Goal: Communication & Community: Answer question/provide support

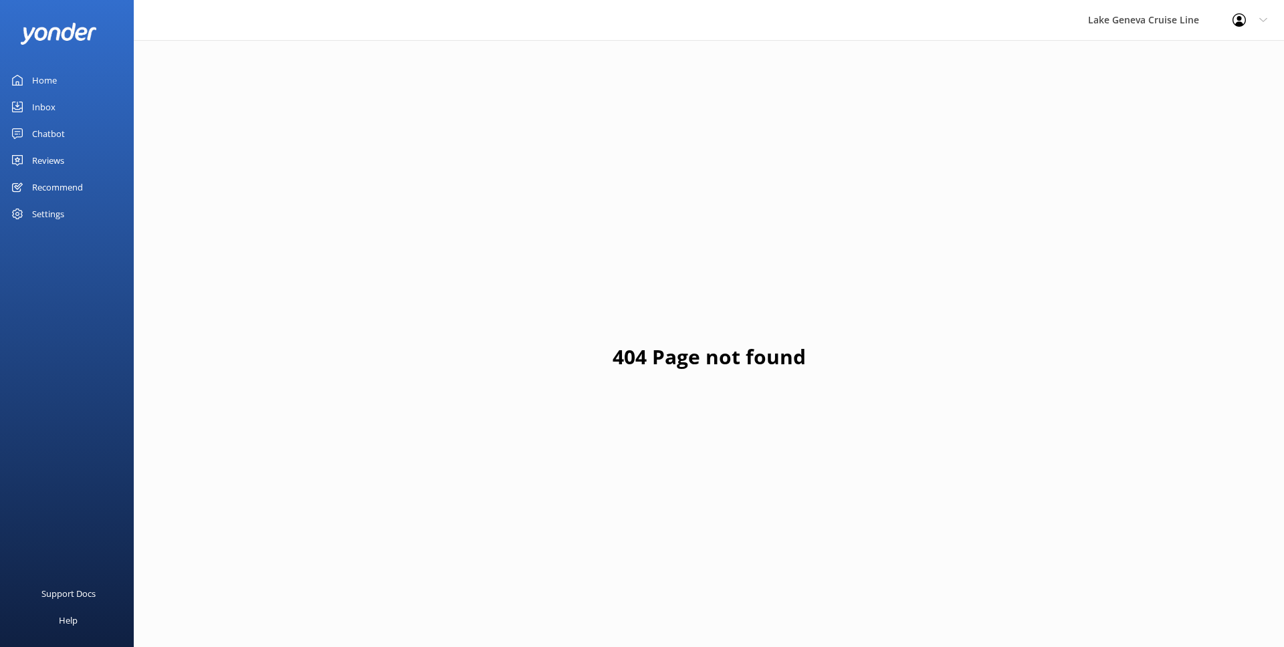
click at [65, 128] on link "Chatbot" at bounding box center [67, 133] width 134 height 27
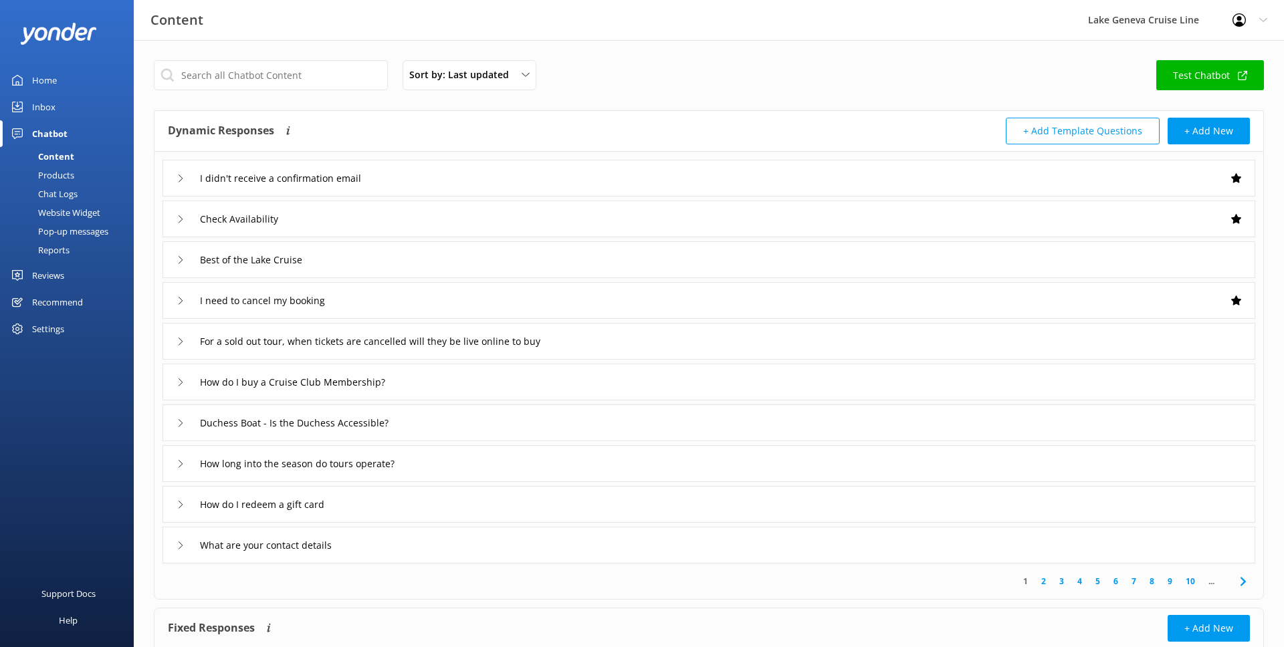
click at [58, 176] on div "Products" at bounding box center [41, 175] width 66 height 19
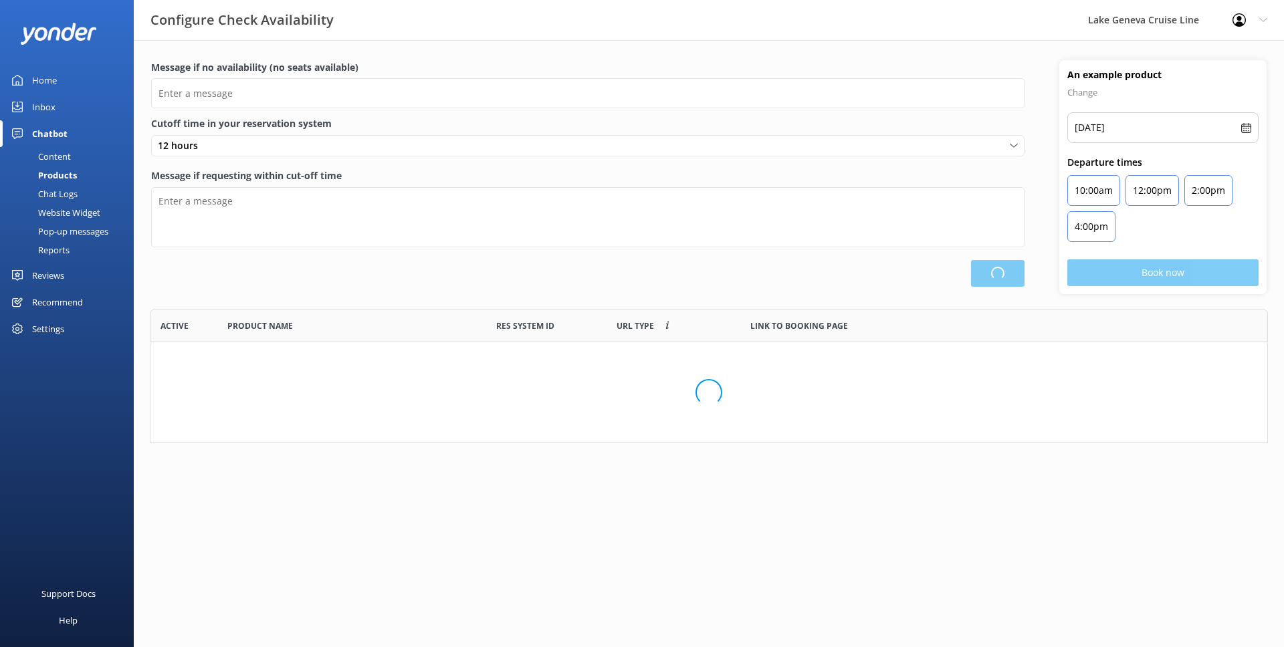
scroll to position [134, 1118]
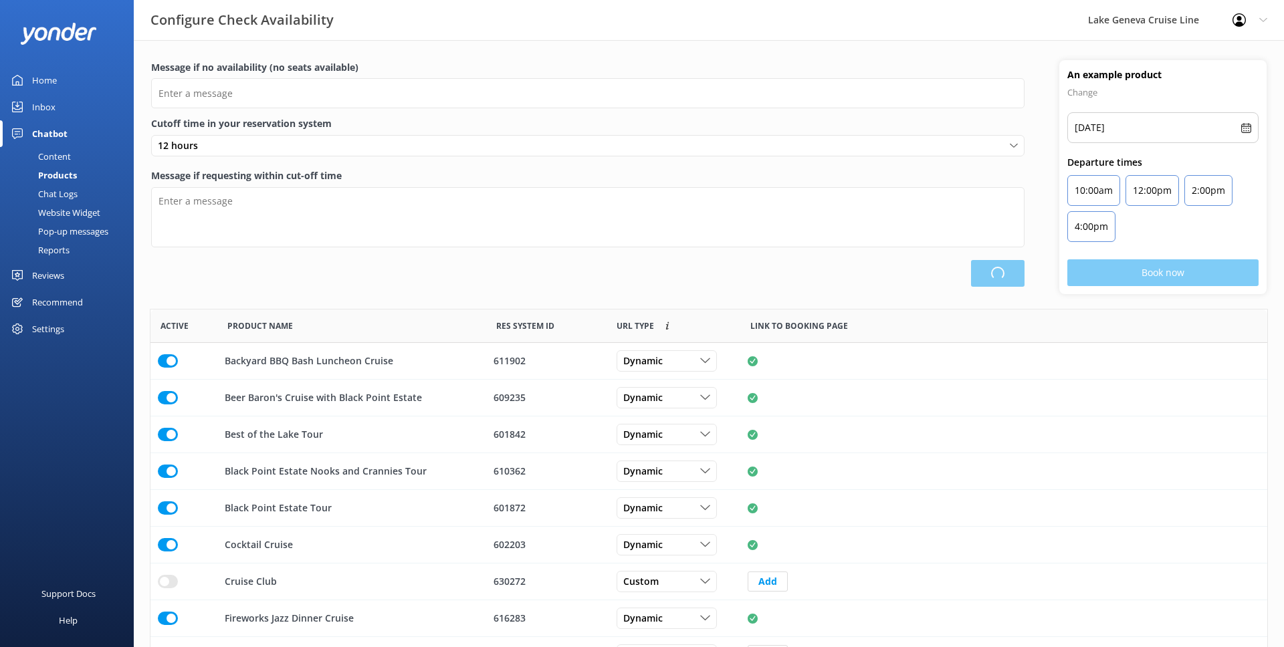
type input "There are no seats available, please try another day or a different tour."
type textarea "This tour is departing soon. You may still be able to buy tickets at our ticket…"
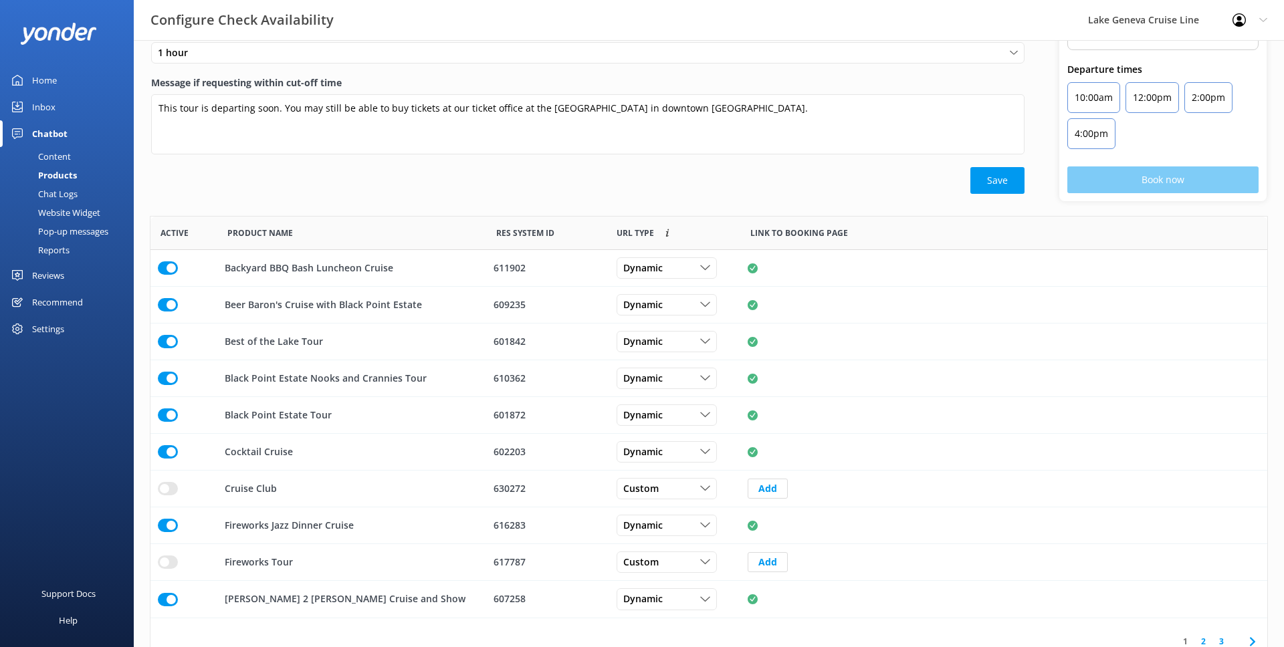
scroll to position [111, 0]
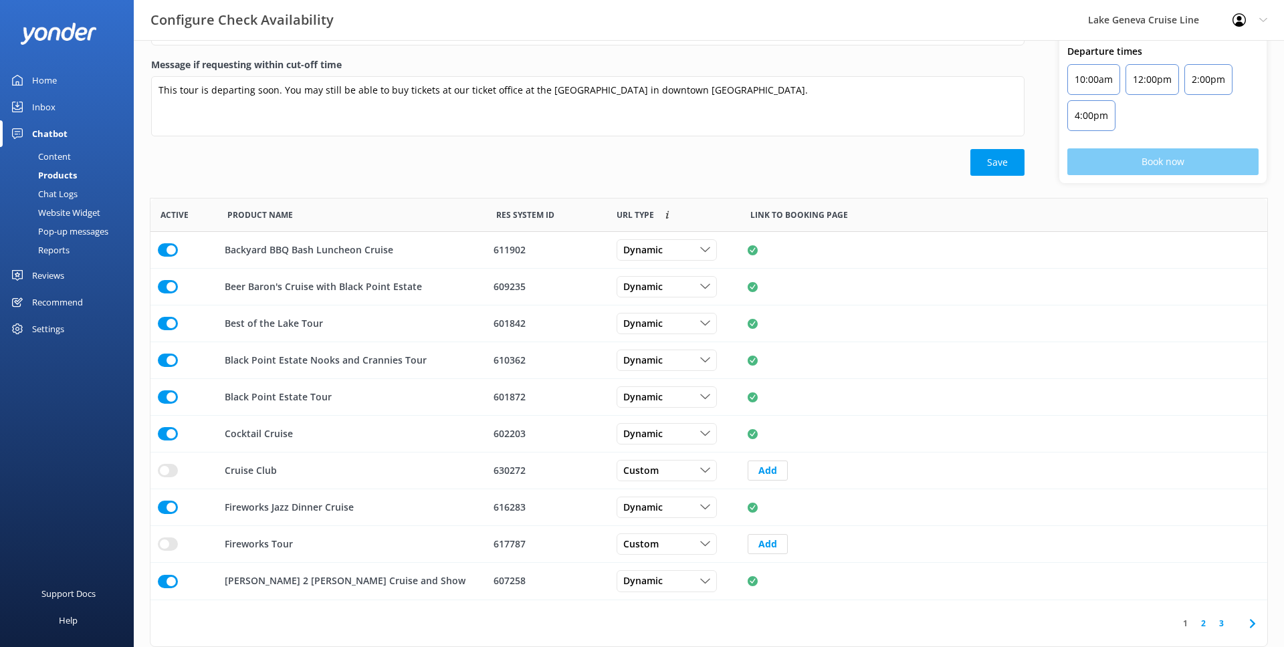
click at [1205, 625] on link "2" at bounding box center [1203, 623] width 18 height 13
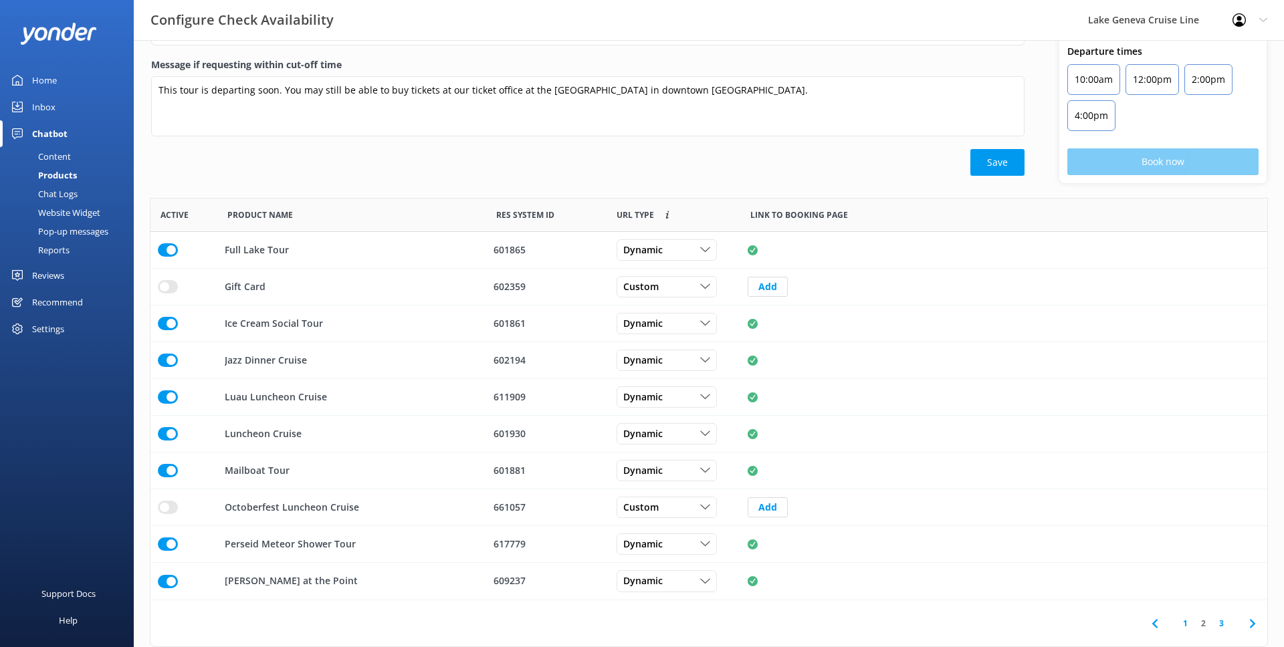
click at [1221, 623] on link "3" at bounding box center [1221, 623] width 18 height 13
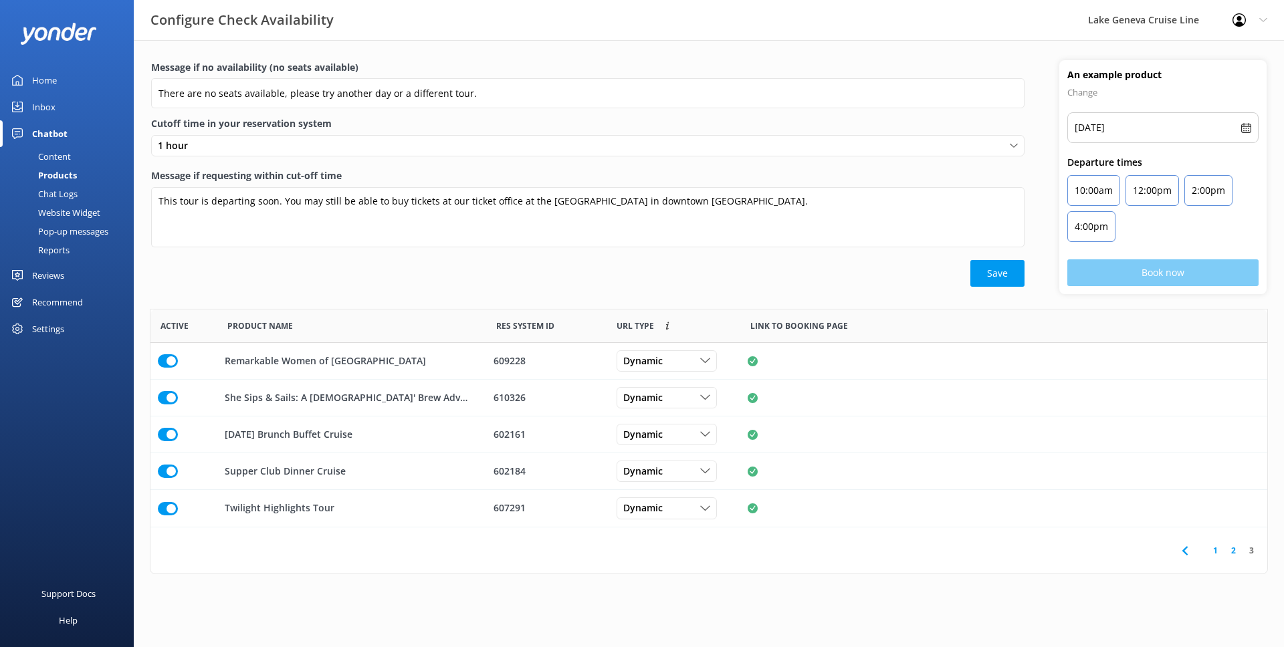
click at [1213, 623] on html "Configure Check Availability Lake [GEOGRAPHIC_DATA][PERSON_NAME] Line Profile S…" at bounding box center [642, 323] width 1284 height 647
click at [1149, 96] on p "Change" at bounding box center [1162, 92] width 191 height 16
click at [1140, 81] on h4 "An example product" at bounding box center [1162, 74] width 191 height 13
click at [1103, 81] on h4 "An example product" at bounding box center [1162, 74] width 191 height 13
click at [1087, 89] on p "Change" at bounding box center [1162, 92] width 191 height 16
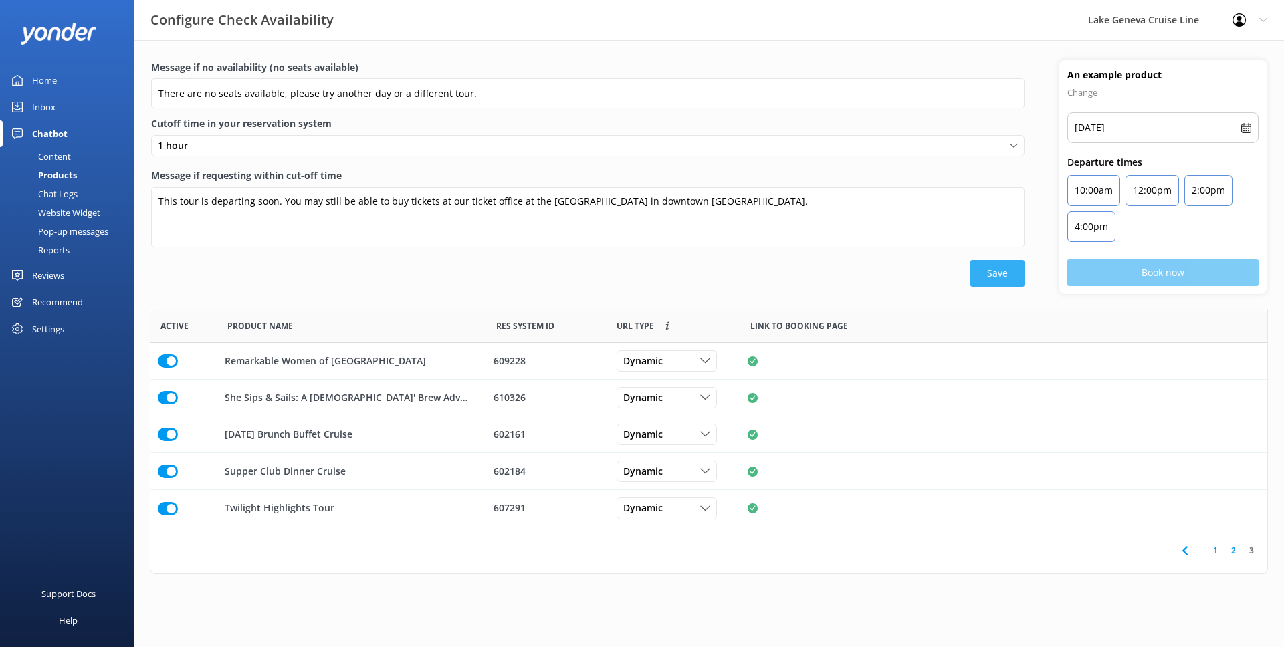
click at [982, 273] on button "Save" at bounding box center [997, 273] width 54 height 27
click at [58, 326] on div "Settings" at bounding box center [48, 329] width 32 height 27
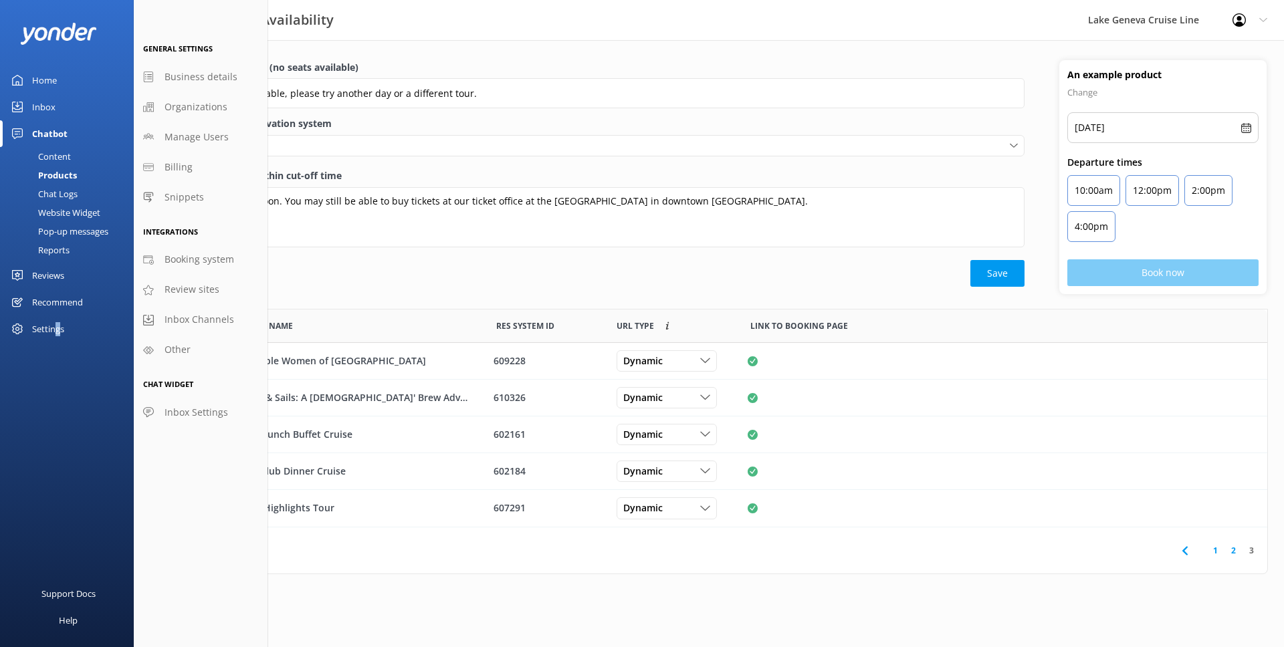
click at [63, 212] on div "Website Widget" at bounding box center [54, 212] width 92 height 19
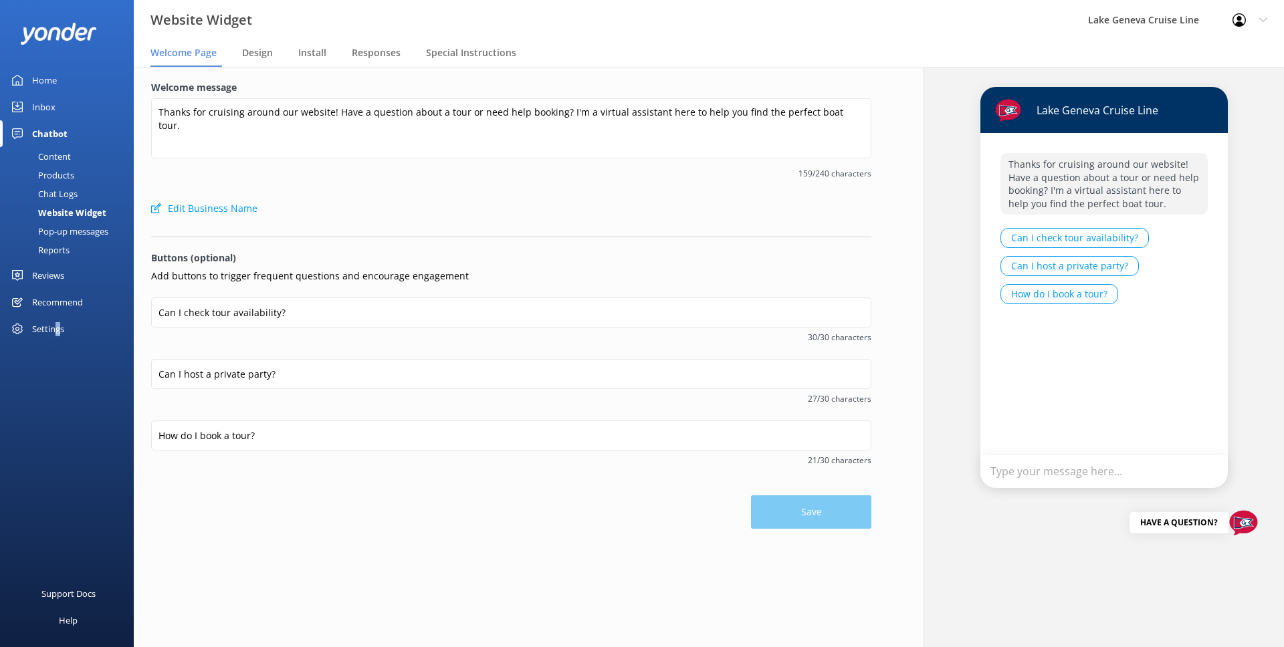
click at [58, 199] on div "Chat Logs" at bounding box center [43, 194] width 70 height 19
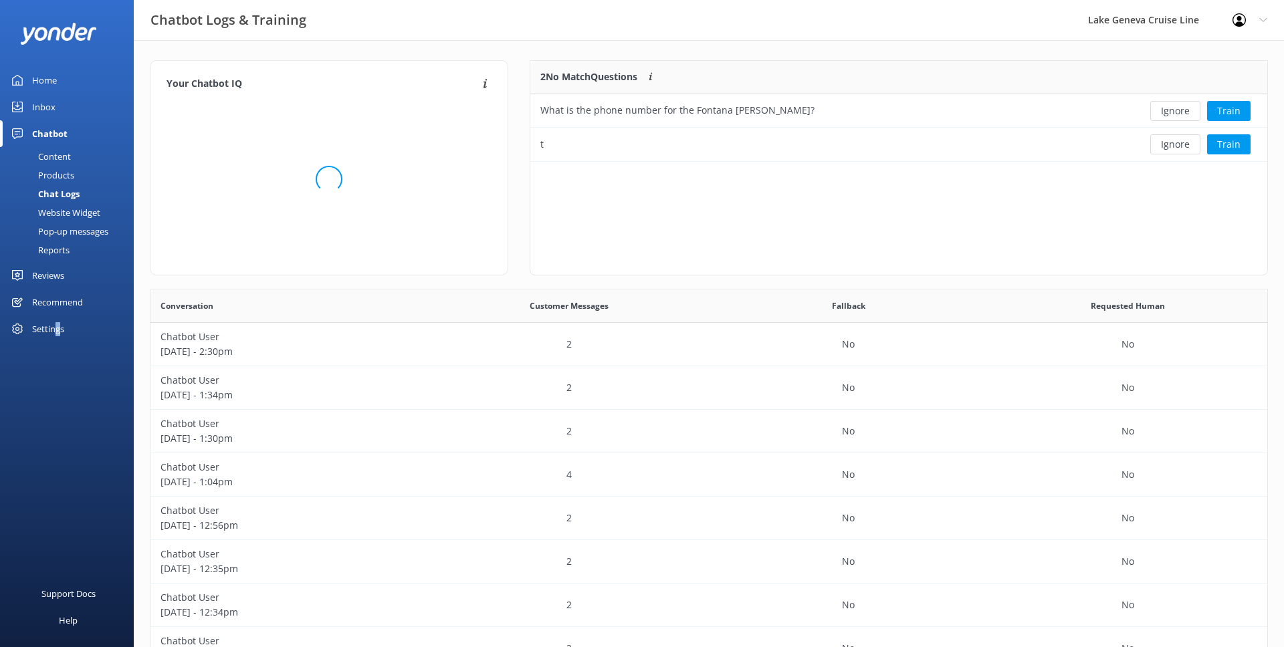
scroll to position [469, 1117]
click at [62, 171] on div "Products" at bounding box center [41, 175] width 66 height 19
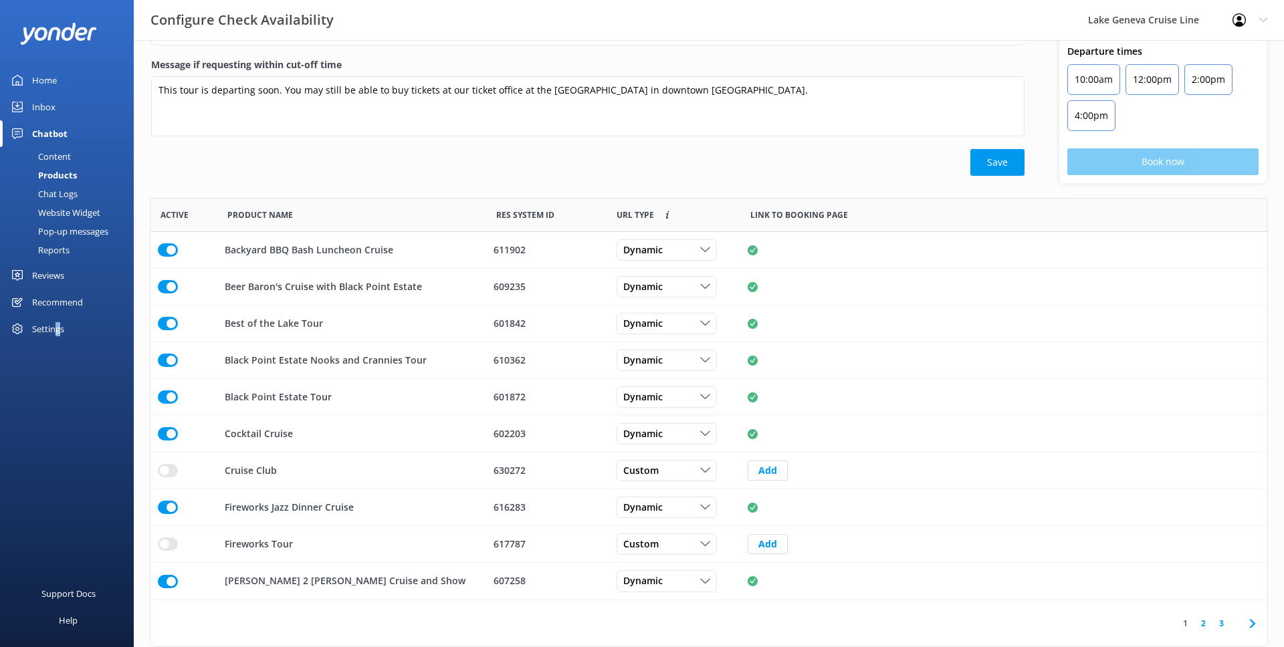
scroll to position [111, 0]
click at [1205, 623] on link "2" at bounding box center [1203, 623] width 18 height 13
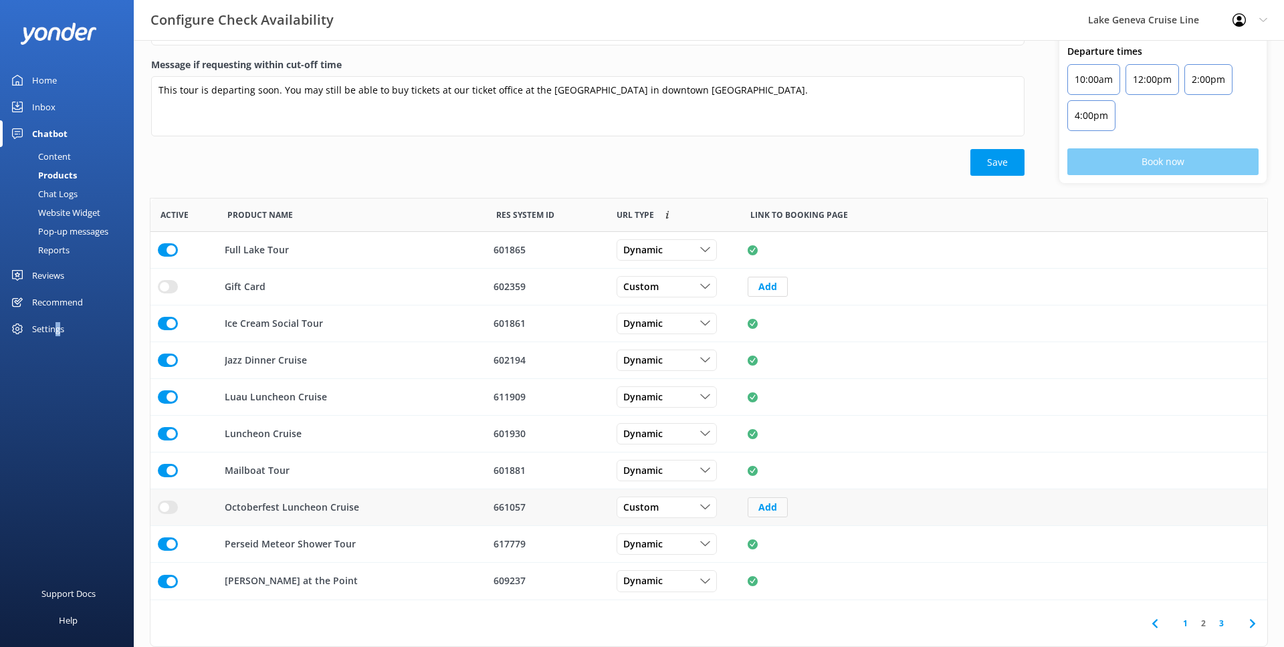
click at [784, 510] on button "Add" at bounding box center [768, 507] width 40 height 20
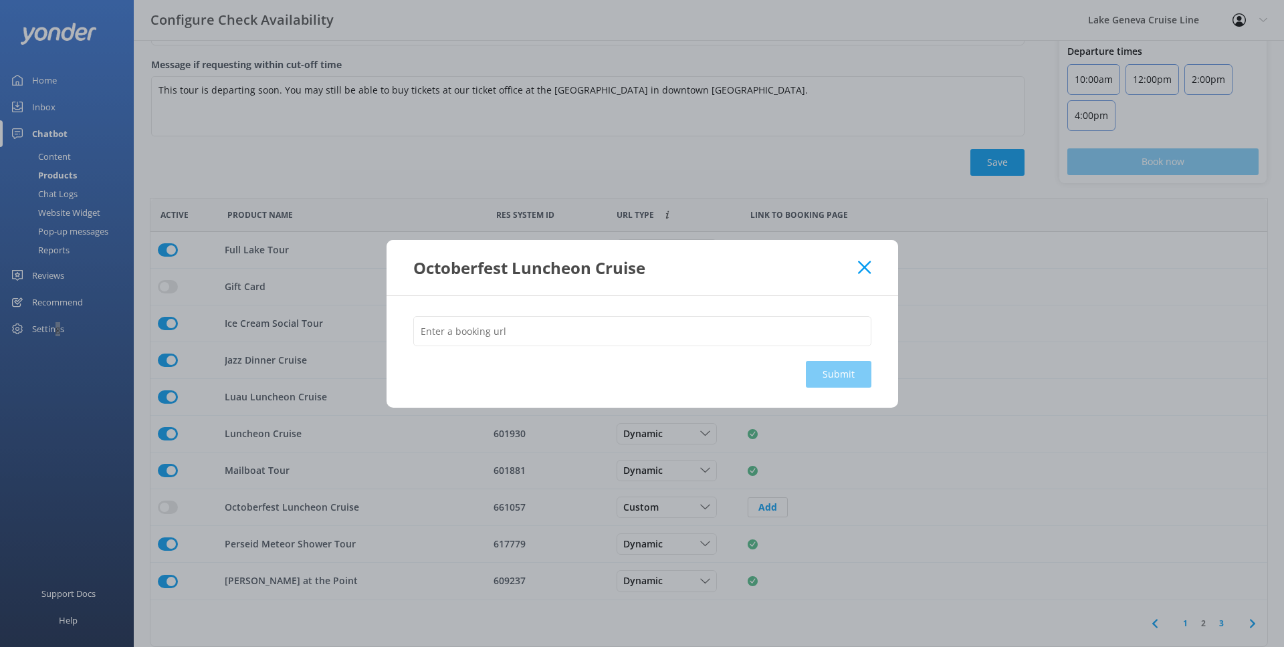
click at [867, 261] on icon at bounding box center [864, 267] width 13 height 13
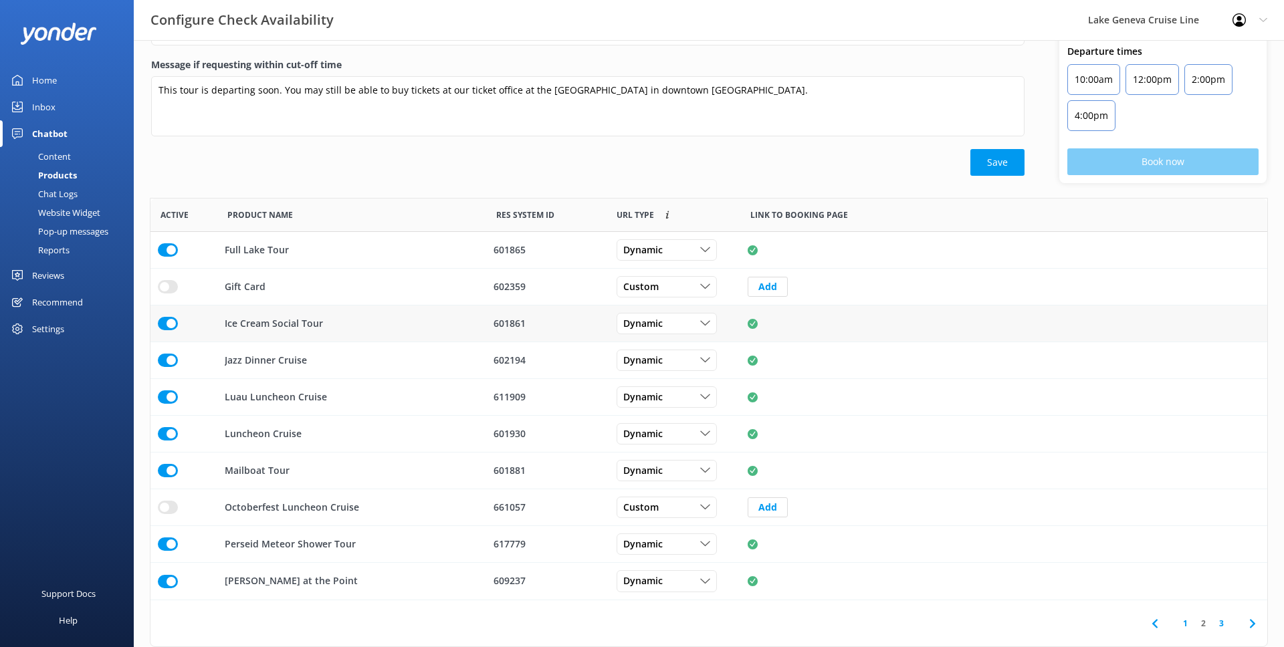
click at [277, 322] on p "Ice Cream Social Tour" at bounding box center [274, 323] width 98 height 15
click at [703, 324] on use "row" at bounding box center [704, 324] width 9 height 5
click at [776, 164] on div "Save" at bounding box center [587, 162] width 873 height 27
click at [761, 503] on button "Add" at bounding box center [768, 507] width 40 height 20
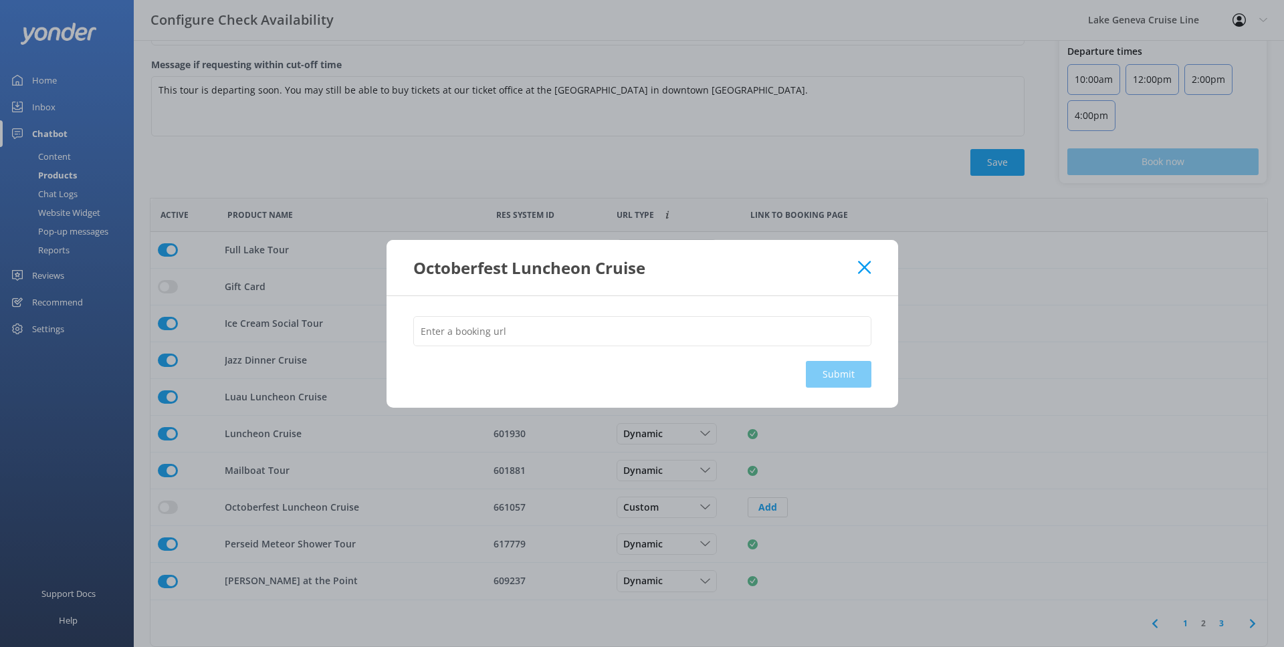
click at [705, 352] on div at bounding box center [642, 338] width 458 height 45
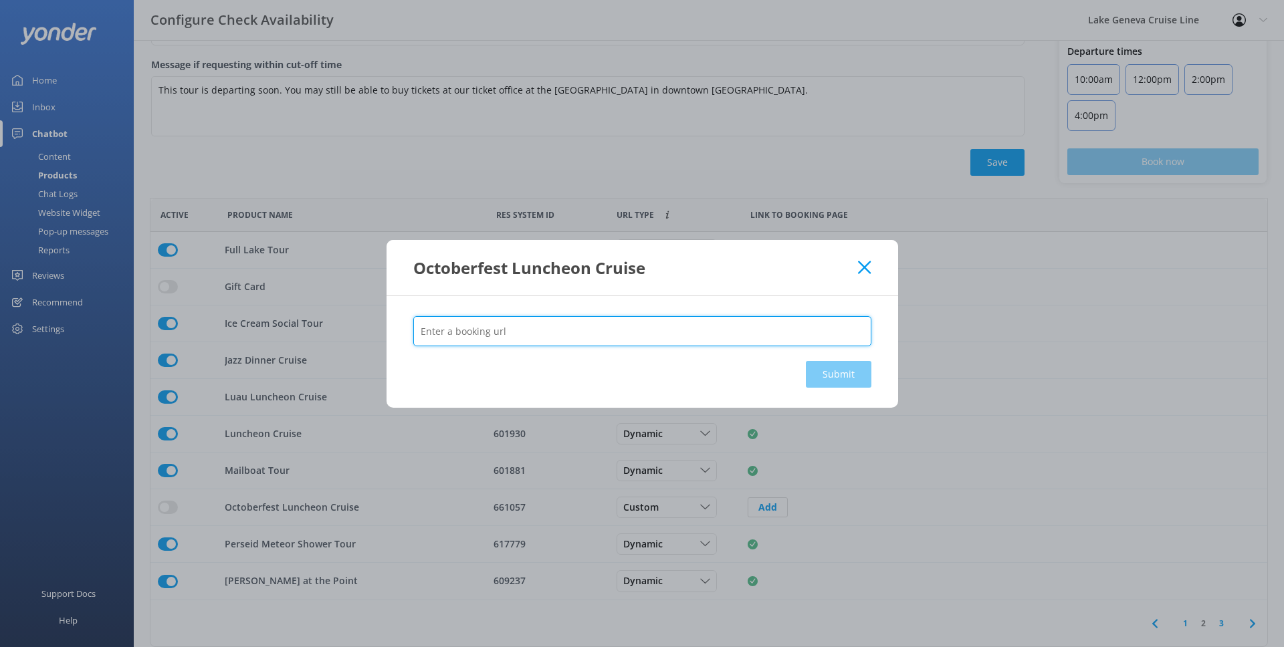
click at [700, 337] on input "text" at bounding box center [642, 331] width 458 height 30
paste input "[URL][DOMAIN_NAME]"
type input "[URL][DOMAIN_NAME]"
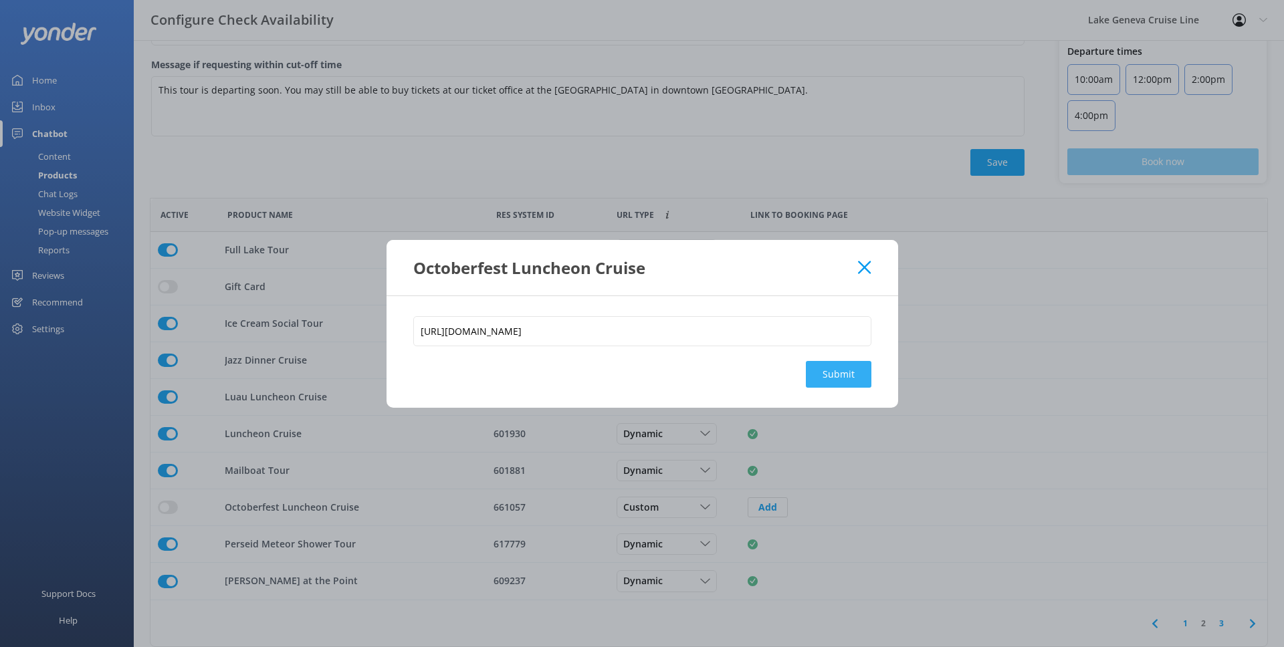
click at [842, 374] on button "Submit" at bounding box center [839, 374] width 66 height 27
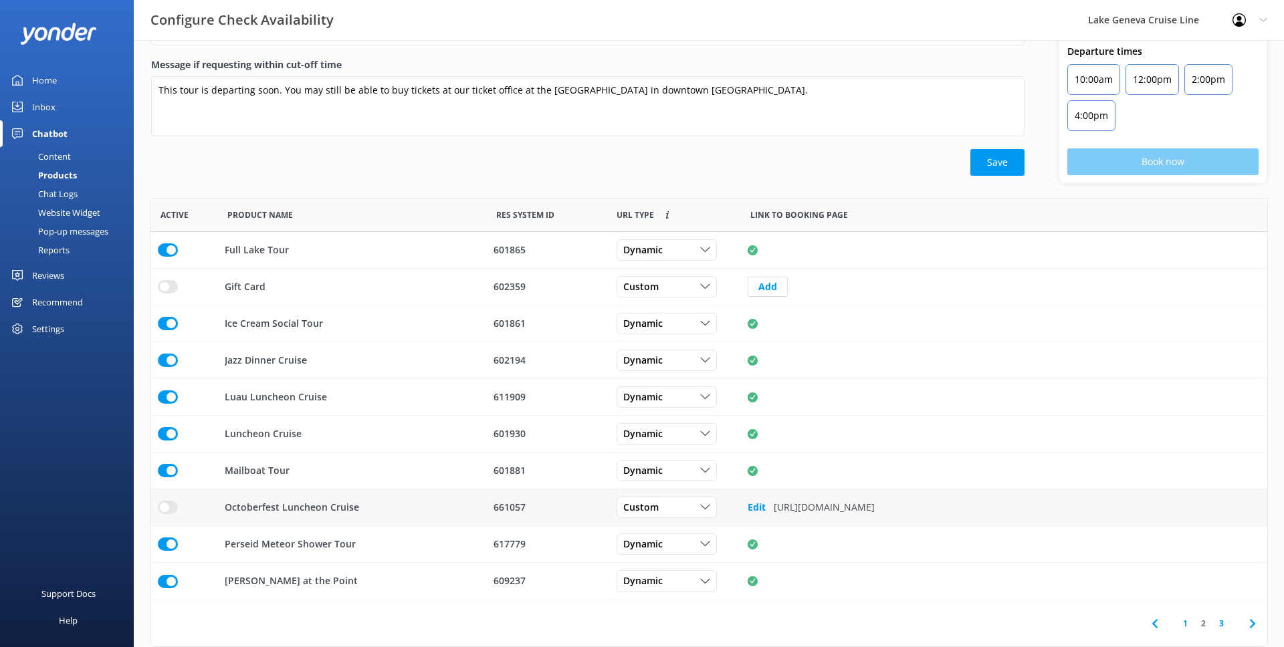
click at [168, 257] on input "row" at bounding box center [168, 249] width 20 height 13
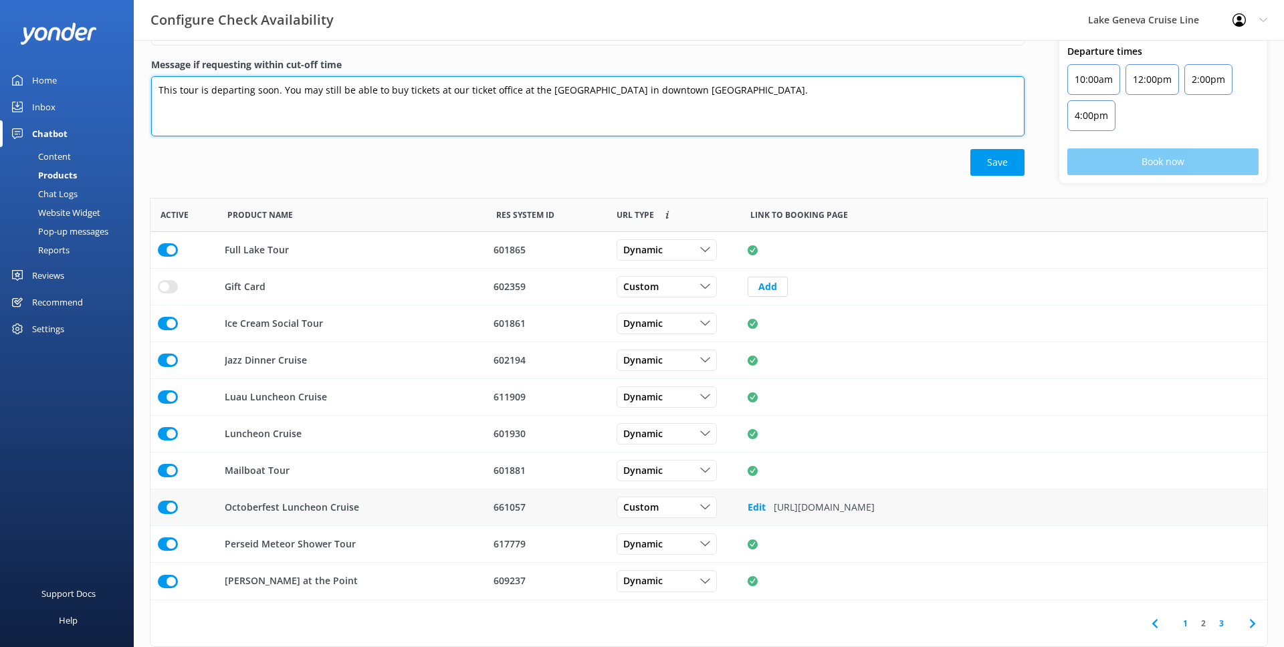
click at [832, 124] on textarea "This tour is departing soon. You may still be able to buy tickets at our ticket…" at bounding box center [587, 106] width 873 height 60
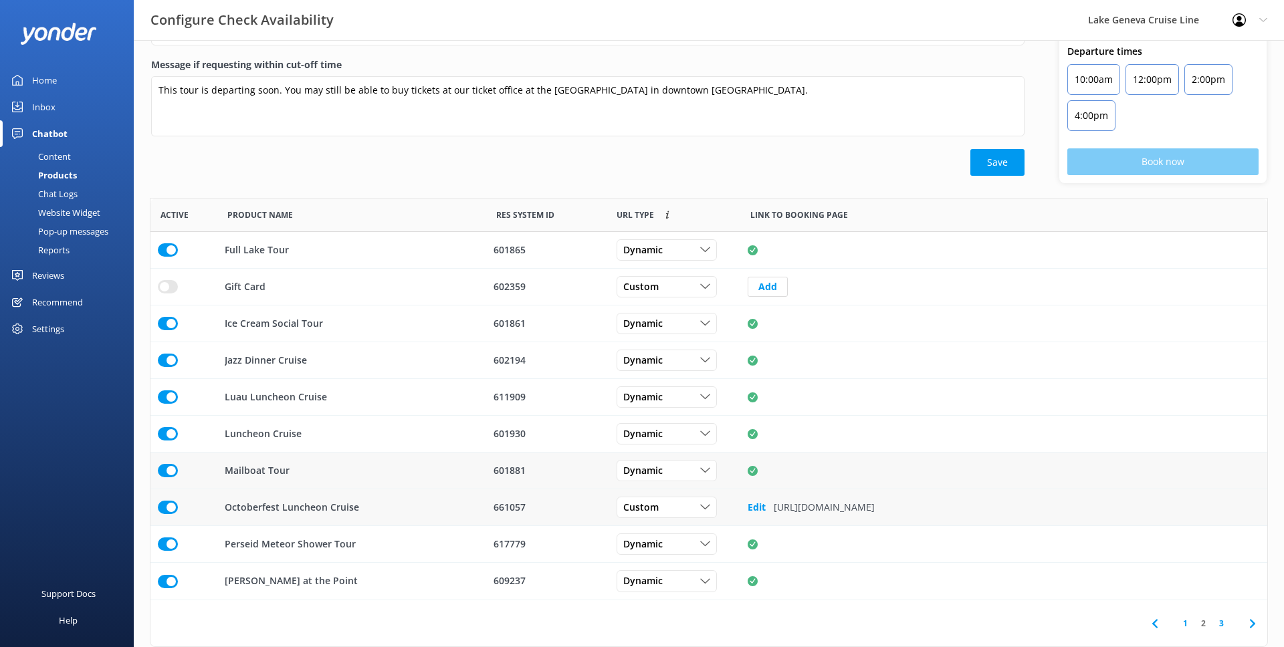
click at [752, 471] on icon "row" at bounding box center [753, 471] width 10 height 10
click at [1015, 143] on div "Message if requesting within cut-off time This tour is departing soon. You may …" at bounding box center [587, 104] width 873 height 92
click at [1015, 173] on button "Save" at bounding box center [997, 162] width 54 height 27
click at [759, 506] on b "Edit" at bounding box center [757, 507] width 18 height 13
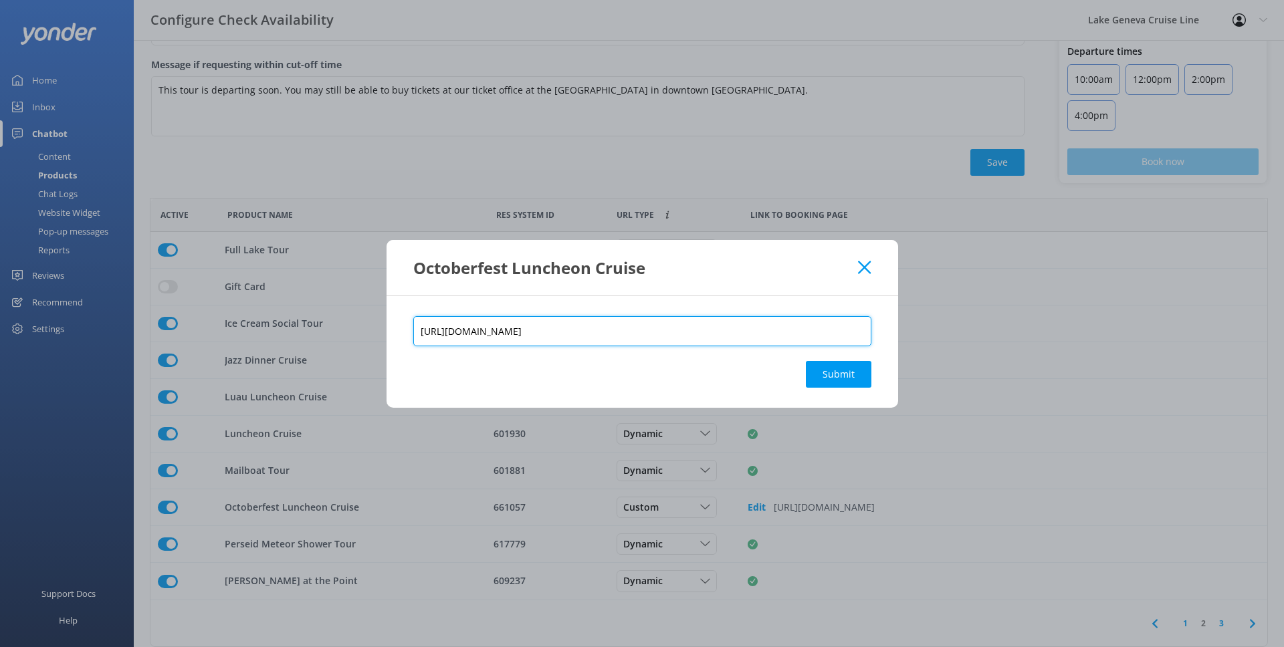
click at [753, 334] on input "[URL][DOMAIN_NAME]" at bounding box center [642, 331] width 458 height 30
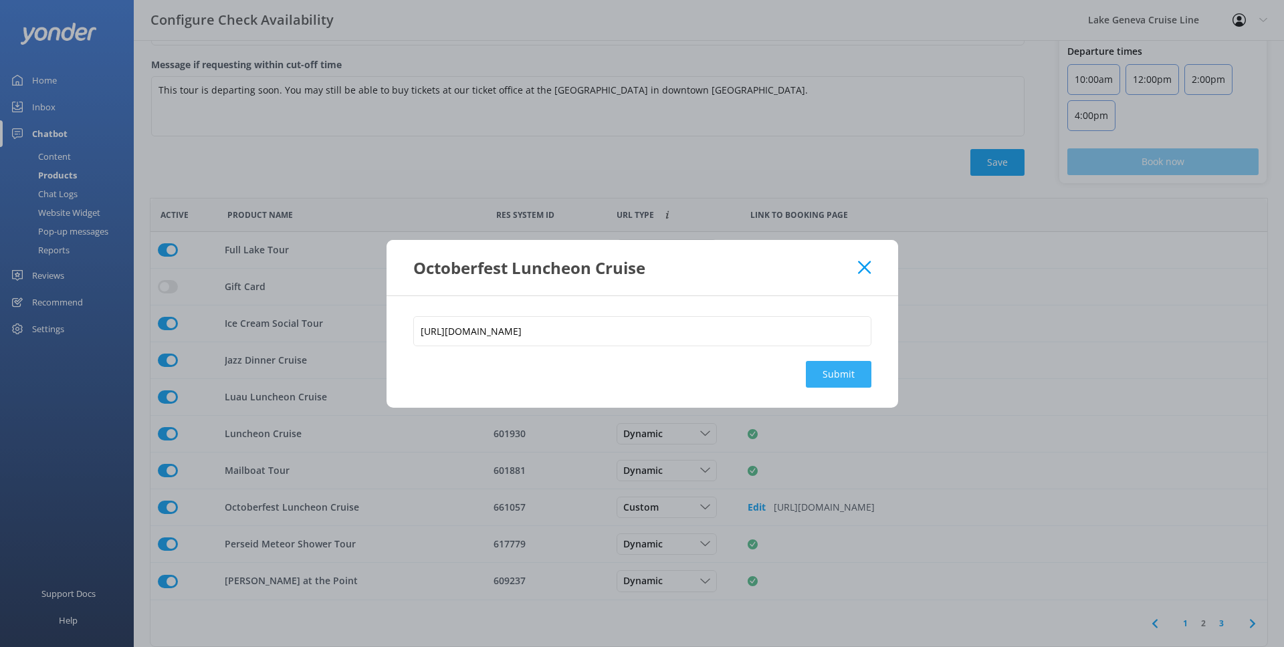
click at [821, 373] on button "Submit" at bounding box center [839, 374] width 66 height 27
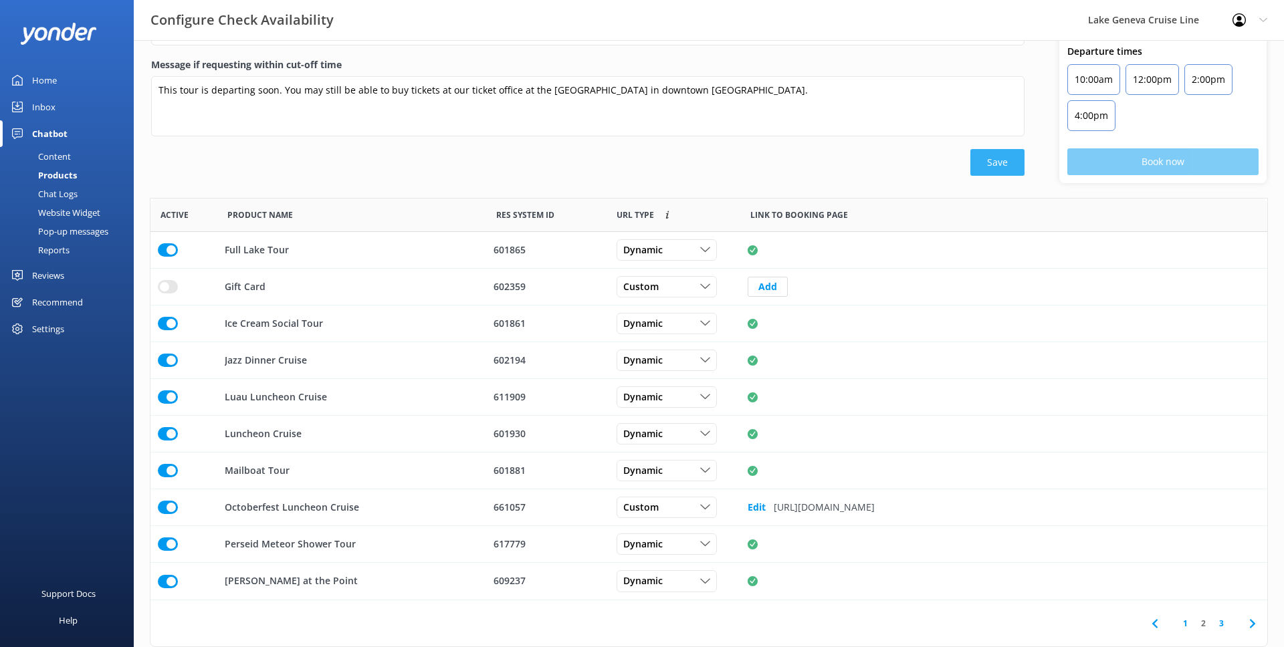
click at [1019, 161] on button "Save" at bounding box center [997, 162] width 54 height 27
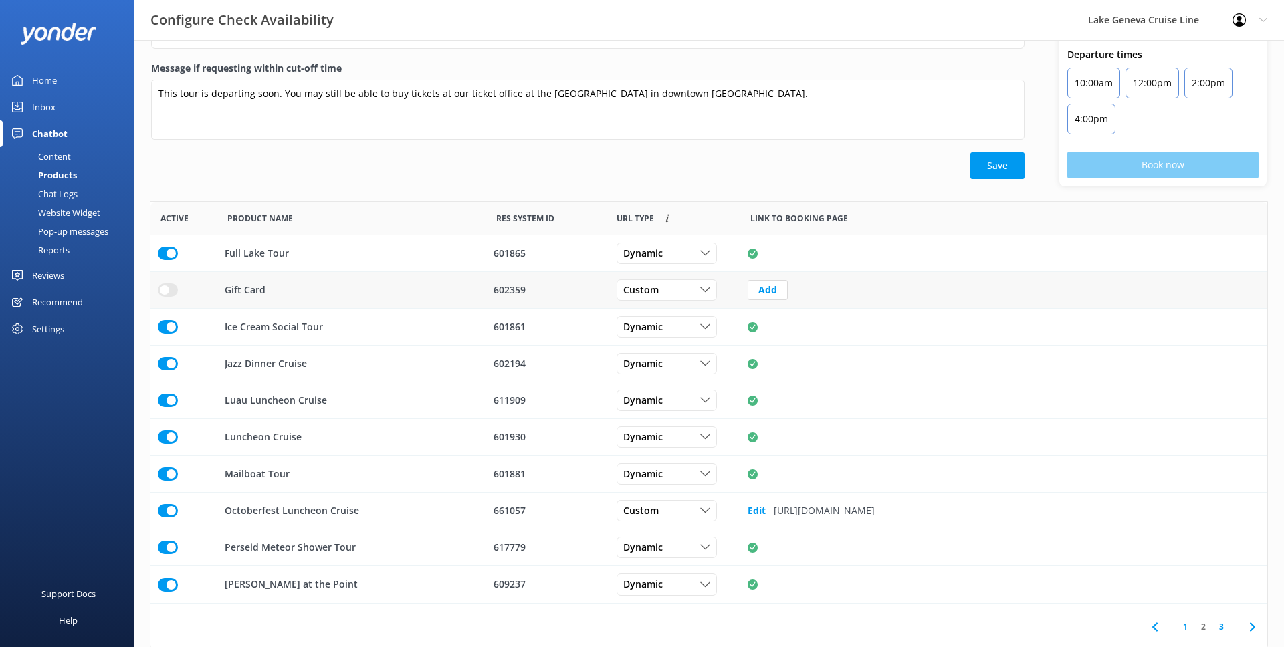
scroll to position [109, 0]
click at [708, 506] on icon "row" at bounding box center [705, 510] width 10 height 10
click at [656, 568] on div "Dynamic" at bounding box center [640, 564] width 33 height 13
click at [985, 176] on button "Save" at bounding box center [997, 164] width 54 height 27
click at [984, 176] on button "Save" at bounding box center [997, 164] width 54 height 27
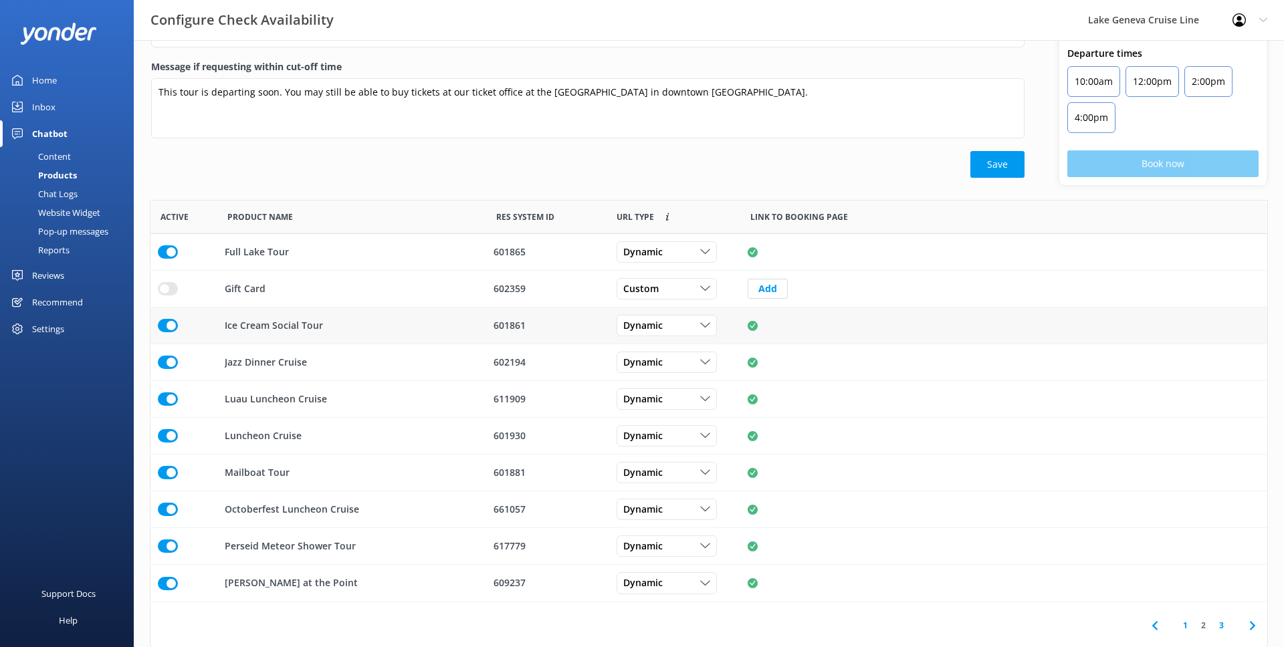
scroll to position [111, 0]
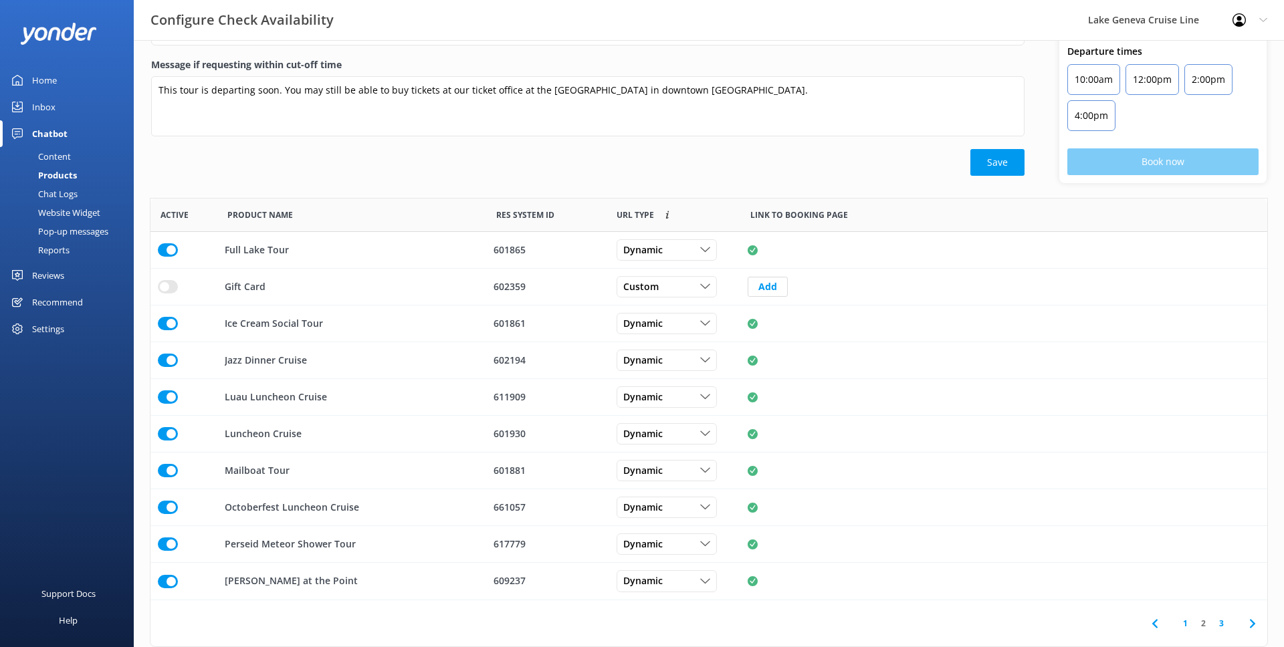
click at [1216, 621] on link "3" at bounding box center [1221, 623] width 18 height 13
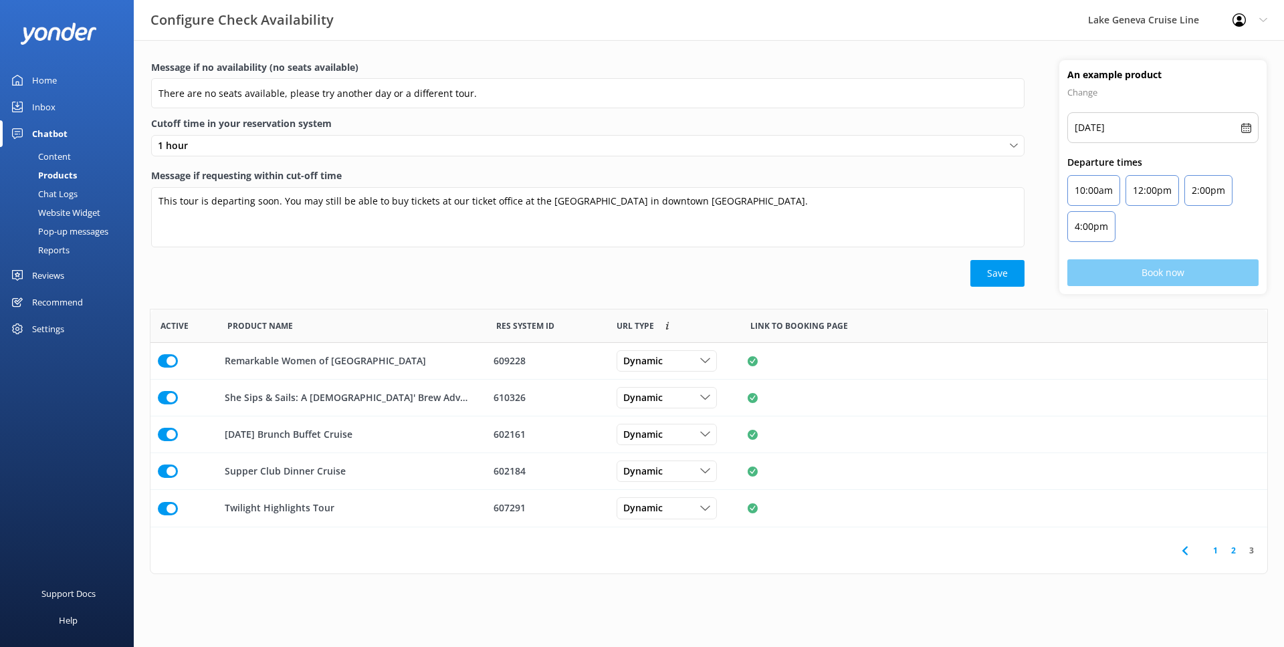
scroll to position [218, 1117]
click at [1233, 554] on link "2" at bounding box center [1233, 550] width 18 height 13
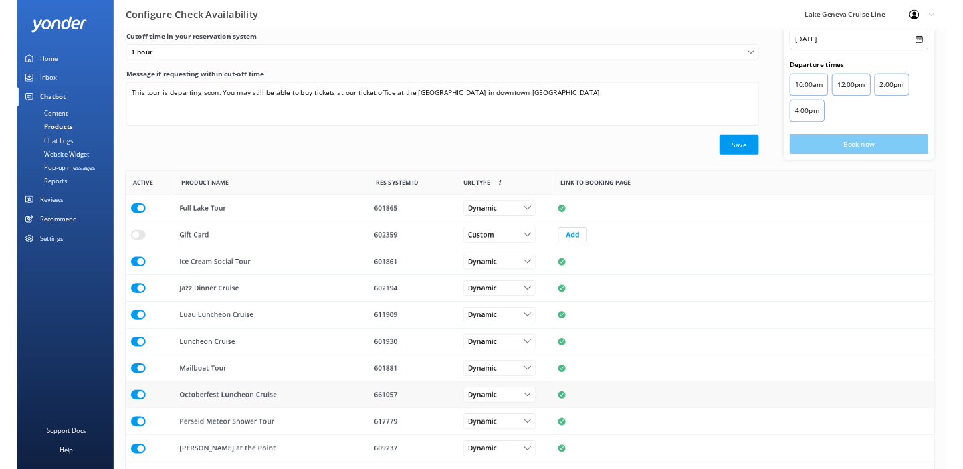
scroll to position [111, 0]
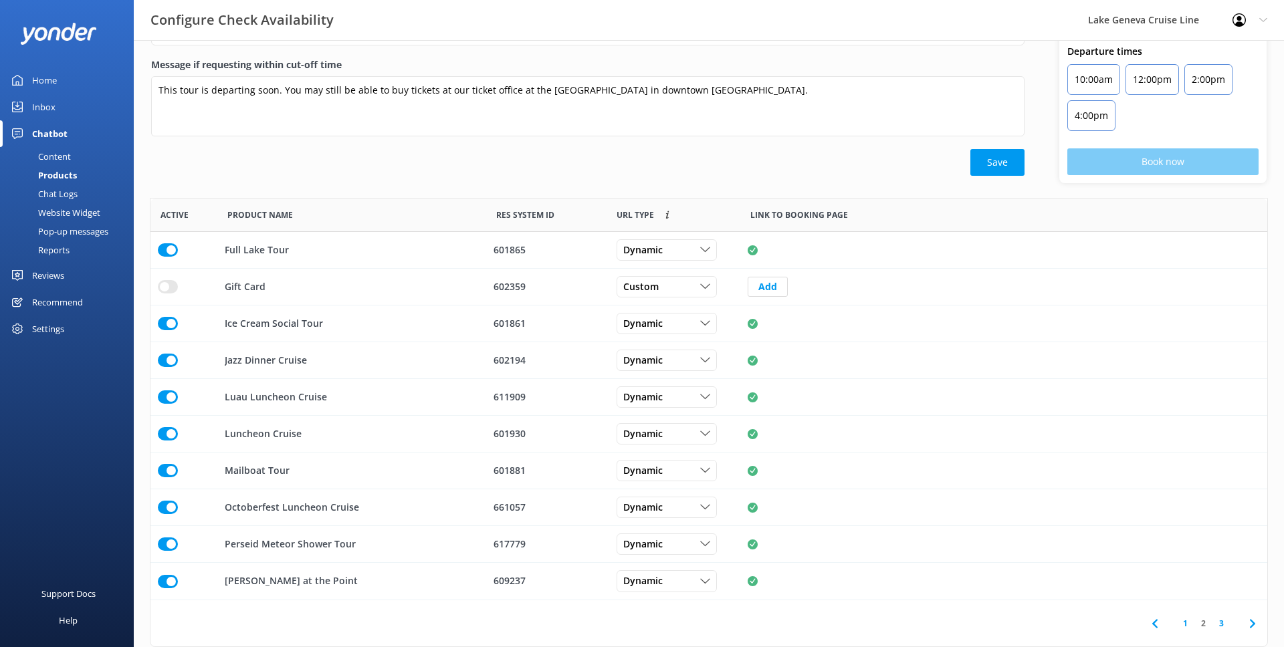
click at [1189, 623] on link "1" at bounding box center [1185, 623] width 18 height 13
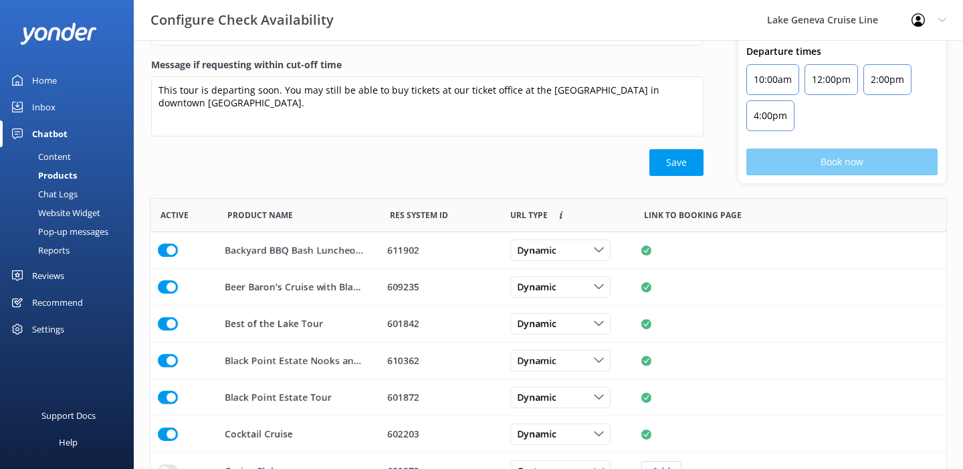
scroll to position [402, 796]
click at [66, 189] on div "Chat Logs" at bounding box center [43, 194] width 70 height 19
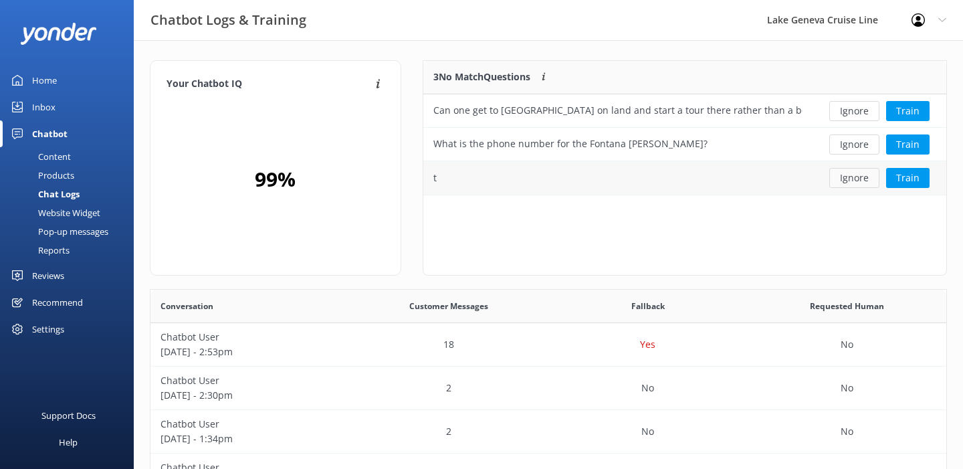
click at [842, 175] on button "Ignore" at bounding box center [854, 178] width 50 height 20
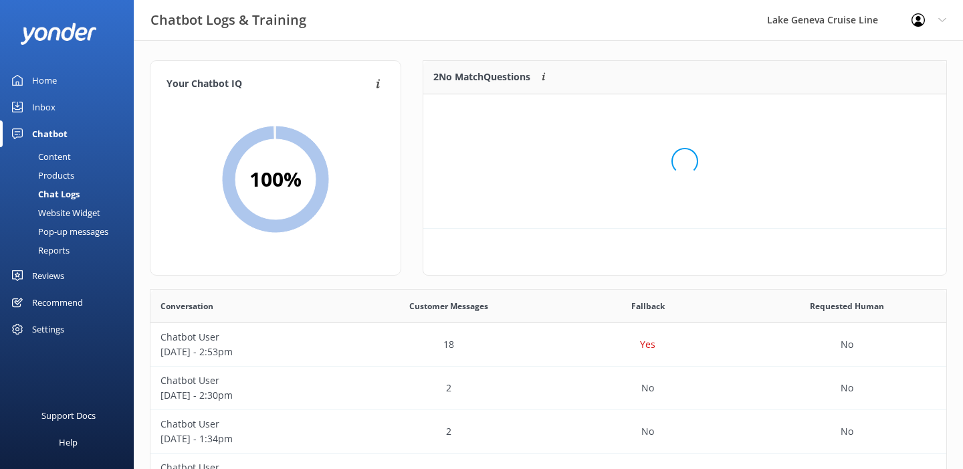
scroll to position [101, 523]
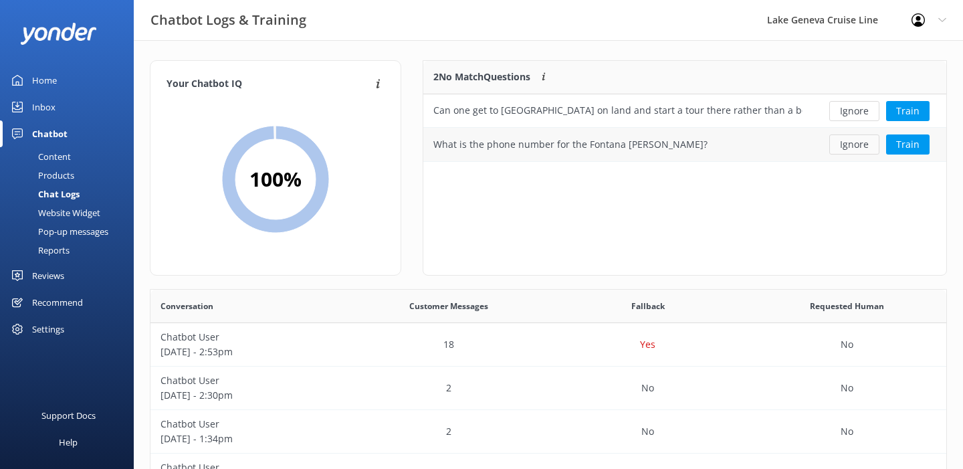
click at [853, 139] on button "Ignore" at bounding box center [854, 144] width 50 height 20
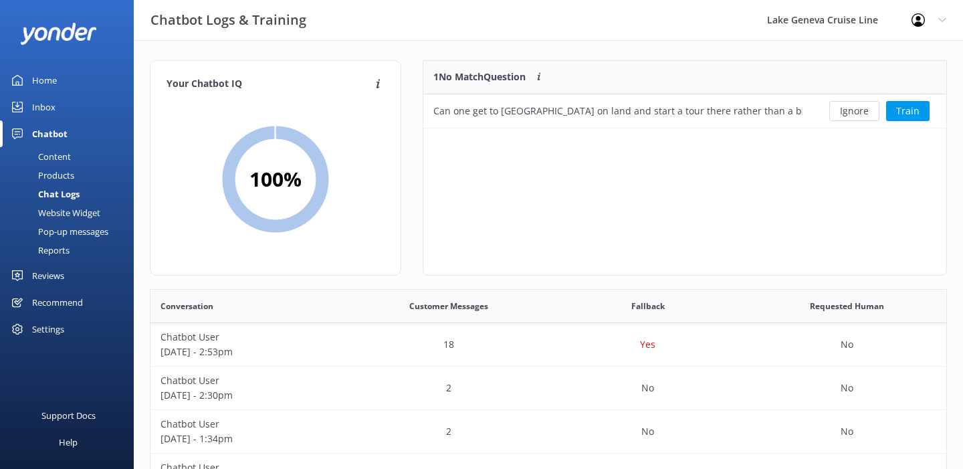
scroll to position [68, 523]
click at [911, 116] on button "Train" at bounding box center [907, 111] width 43 height 20
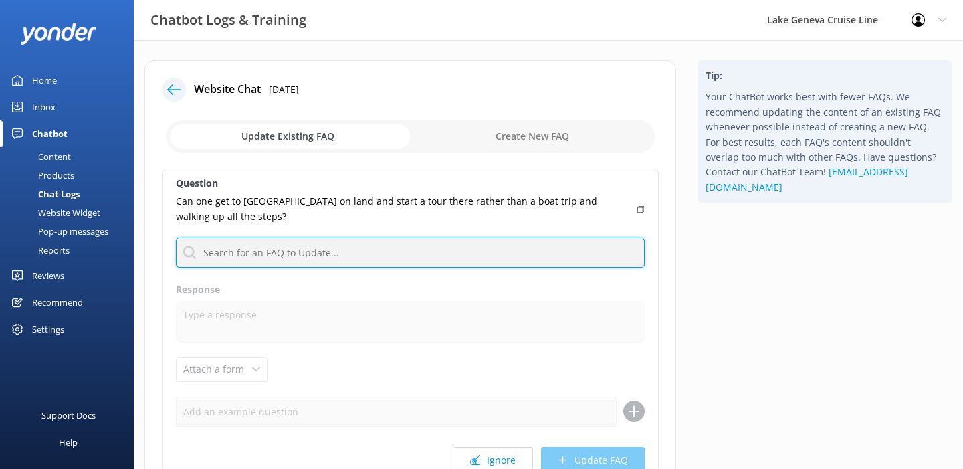
click at [310, 241] on input "text" at bounding box center [410, 252] width 469 height 30
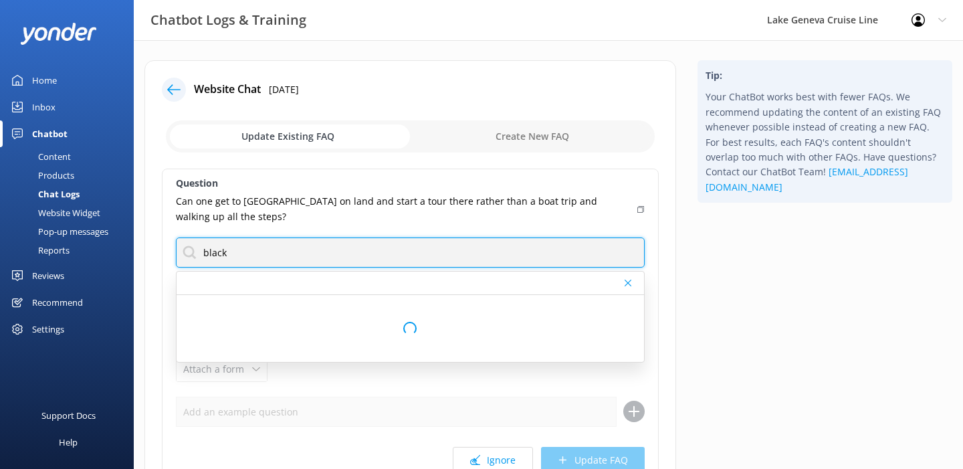
type input "black point"
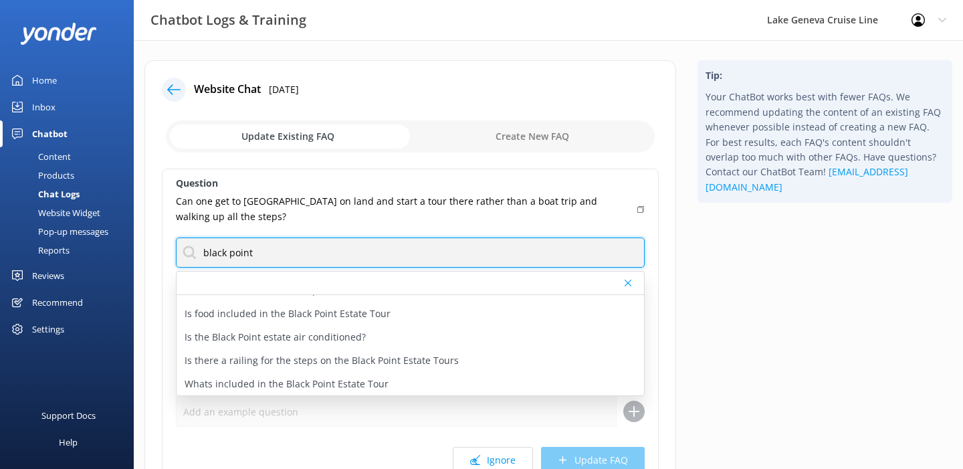
scroll to position [134, 0]
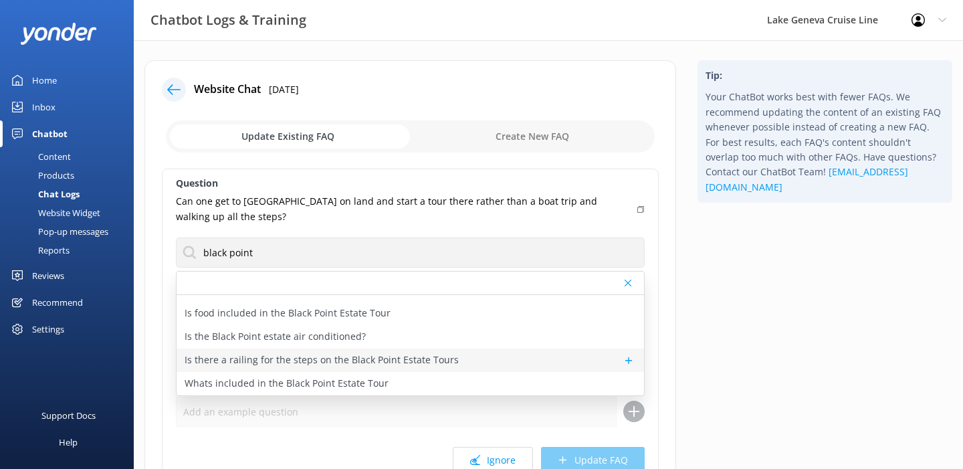
click at [278, 351] on div "Is there a railing for the steps on the Black Point Estate Tours" at bounding box center [410, 359] width 467 height 23
type textarea "Yes, the stairs to [GEOGRAPHIC_DATA] do have railings."
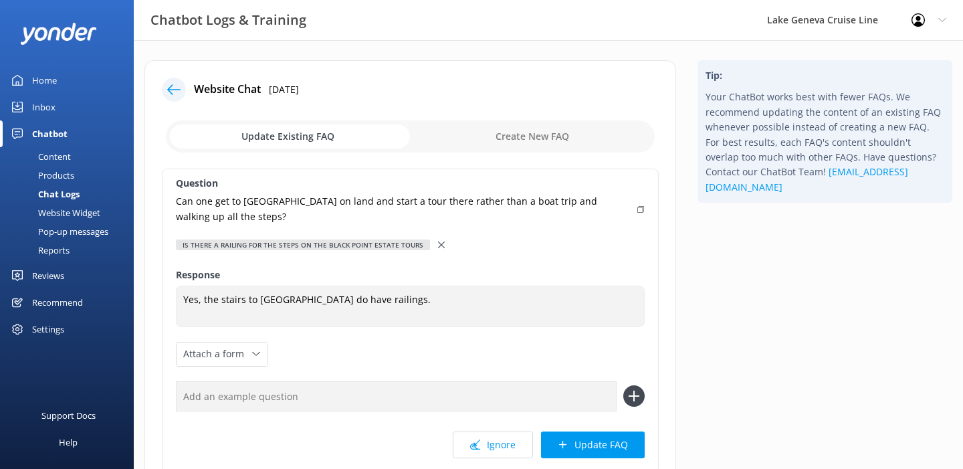
click at [521, 425] on div "Question Can one get to [GEOGRAPHIC_DATA] on land and start a tour there rather…" at bounding box center [410, 321] width 497 height 304
click at [515, 445] on button "Ignore" at bounding box center [493, 444] width 80 height 27
